Goal: Information Seeking & Learning: Learn about a topic

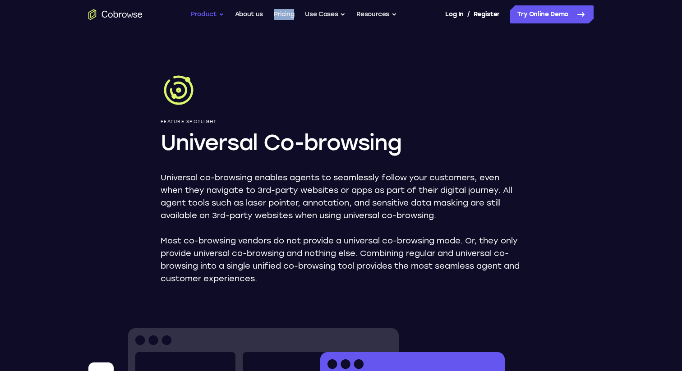
click at [220, 14] on button "Product" at bounding box center [207, 14] width 33 height 18
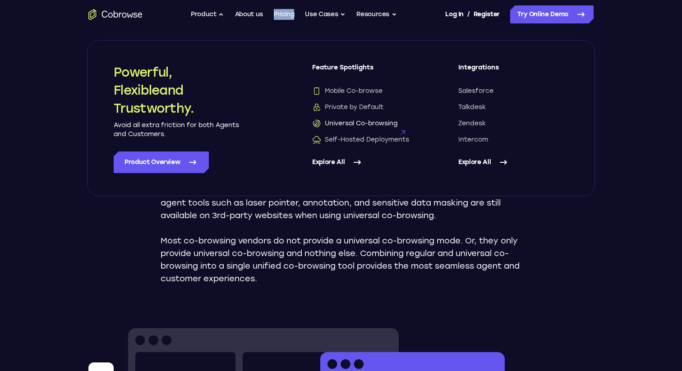
click at [385, 124] on span "Universal Co-browsing" at bounding box center [354, 123] width 85 height 9
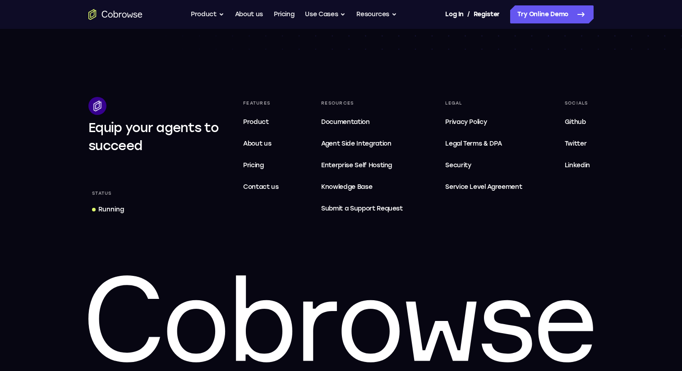
scroll to position [1545, 0]
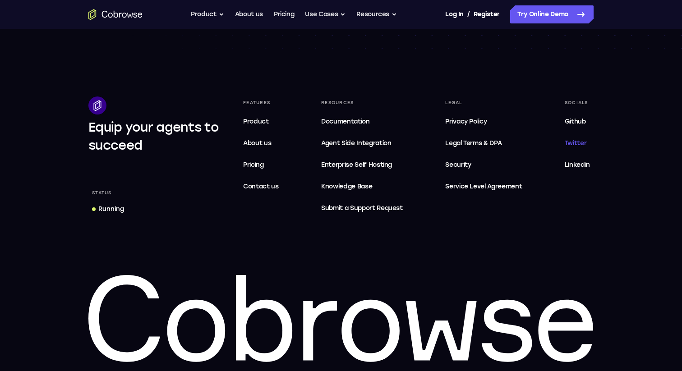
click at [579, 142] on span "Twitter" at bounding box center [576, 143] width 22 height 8
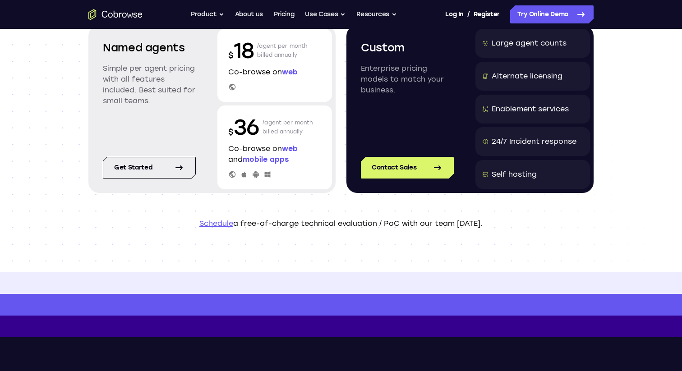
scroll to position [0, 0]
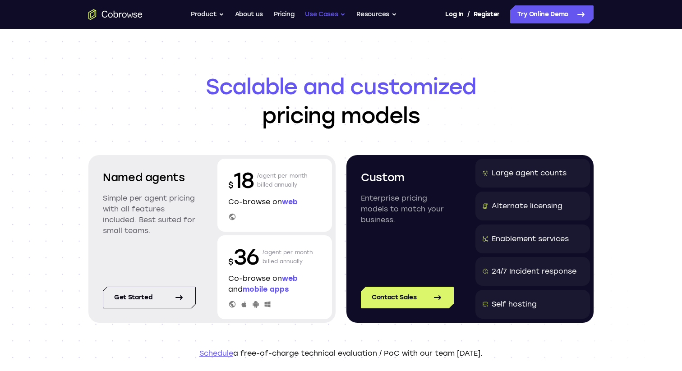
click at [328, 18] on button "Use Cases" at bounding box center [325, 14] width 41 height 18
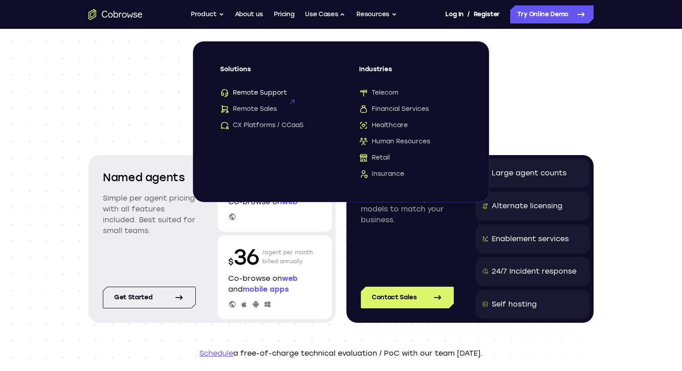
click at [268, 94] on span "Remote Support" at bounding box center [253, 92] width 67 height 9
click at [276, 125] on span "CX Platforms / CCaaS" at bounding box center [261, 125] width 83 height 9
click at [332, 10] on button "Use Cases" at bounding box center [325, 14] width 41 height 18
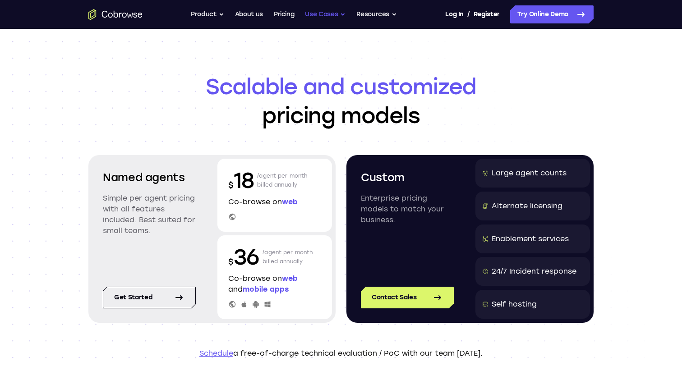
click at [332, 10] on button "Use Cases" at bounding box center [325, 14] width 41 height 18
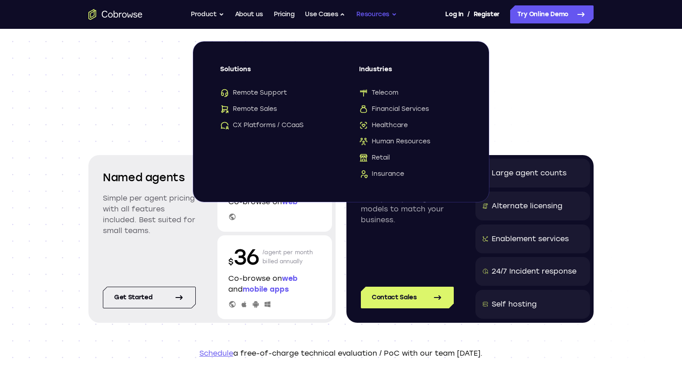
click at [372, 13] on button "Resources" at bounding box center [376, 14] width 41 height 18
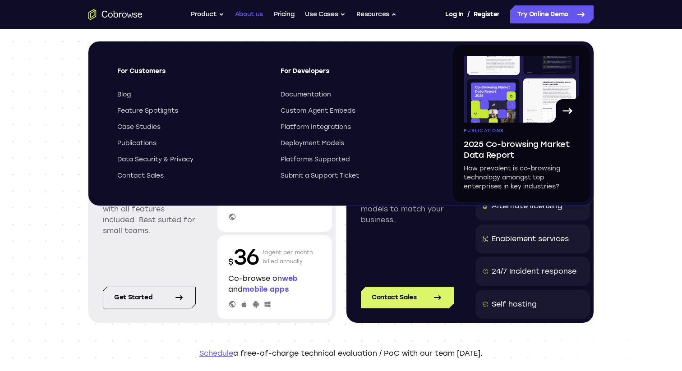
click at [248, 14] on link "About us" at bounding box center [249, 14] width 28 height 18
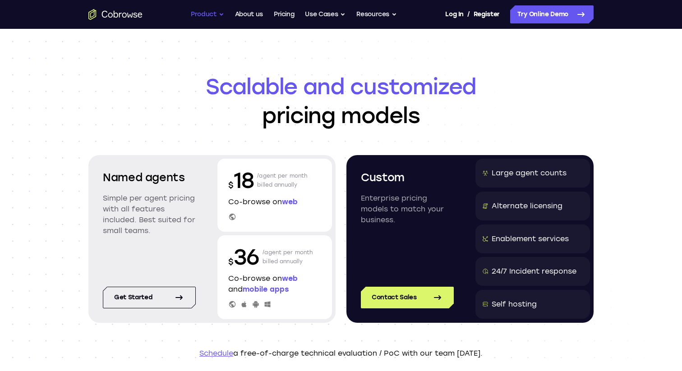
click at [206, 14] on button "Product" at bounding box center [207, 14] width 33 height 18
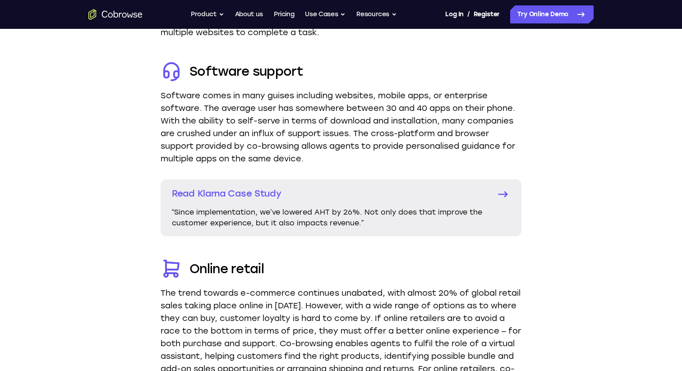
scroll to position [1616, 0]
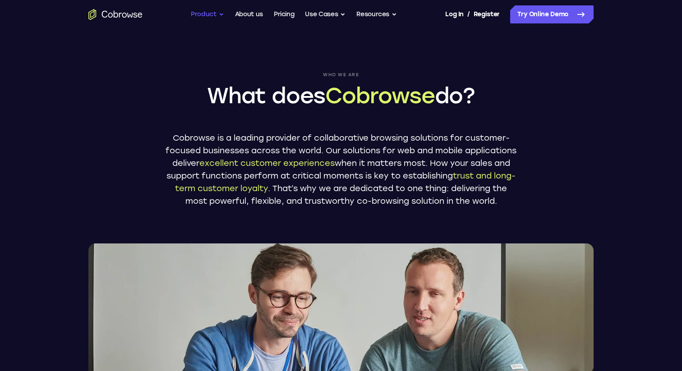
click at [222, 18] on button "Product" at bounding box center [207, 14] width 33 height 18
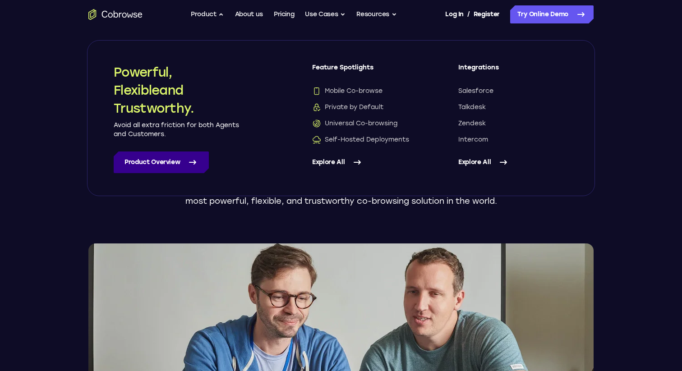
click at [157, 160] on link "Product Overview" at bounding box center [161, 163] width 95 height 22
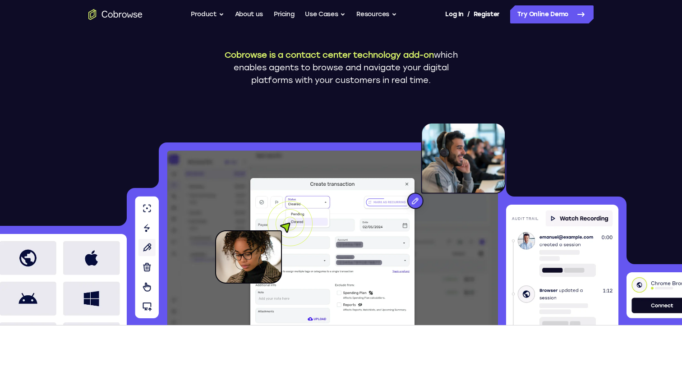
scroll to position [185, 0]
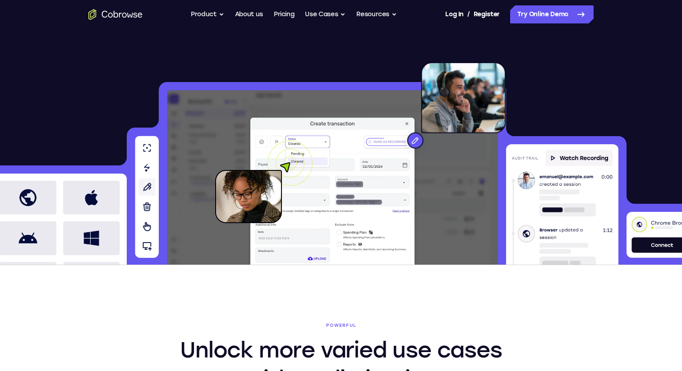
click at [343, 144] on img at bounding box center [332, 190] width 171 height 149
click at [359, 155] on img at bounding box center [332, 190] width 171 height 149
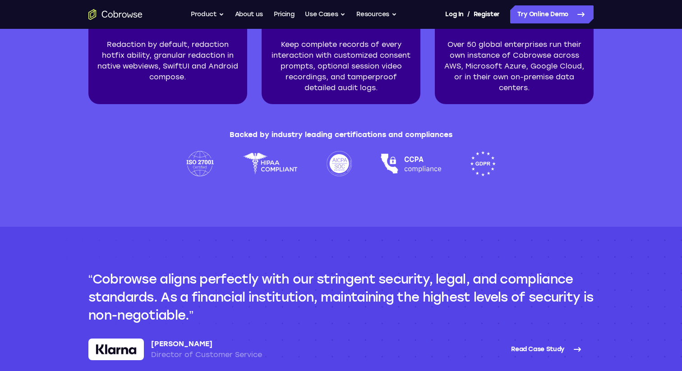
scroll to position [2374, 0]
